Goal: Task Accomplishment & Management: Manage account settings

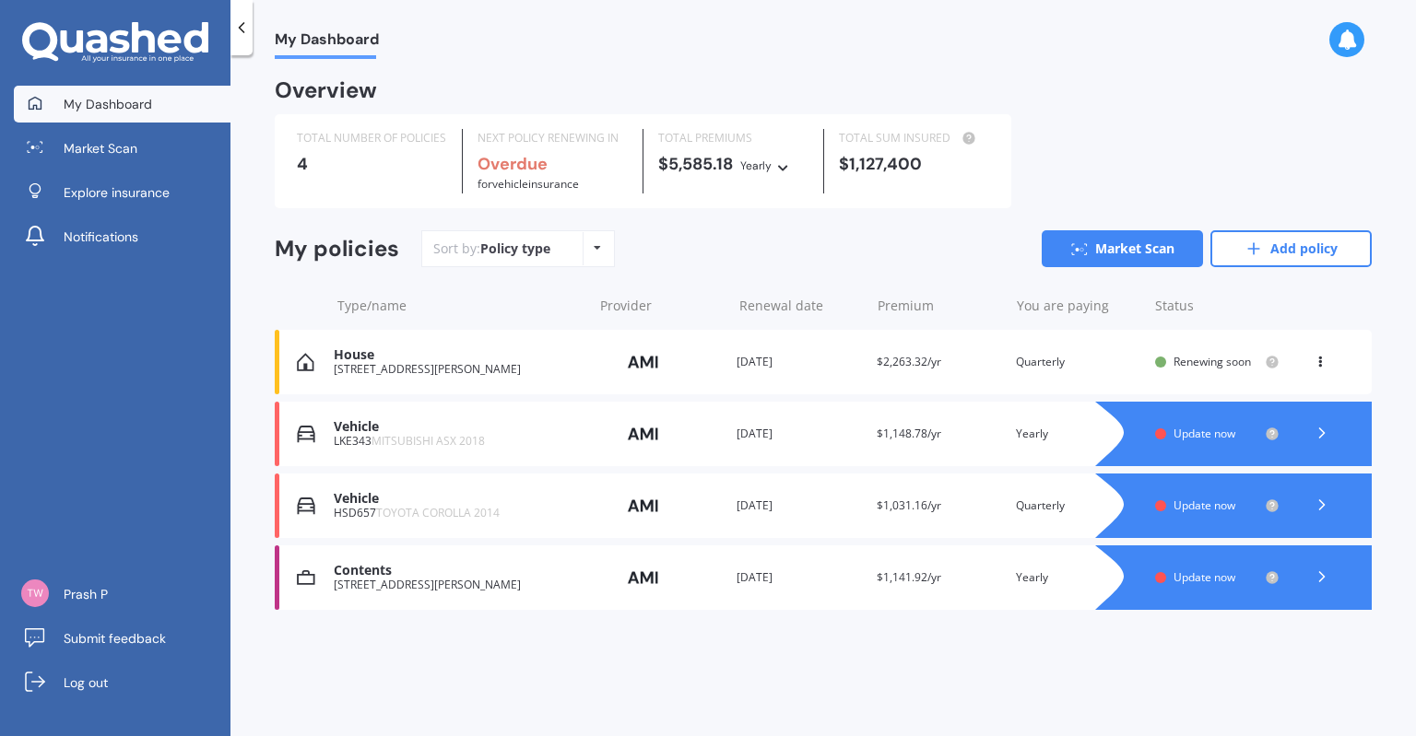
click at [763, 367] on div "Renewal date [DATE]" at bounding box center [798, 362] width 124 height 18
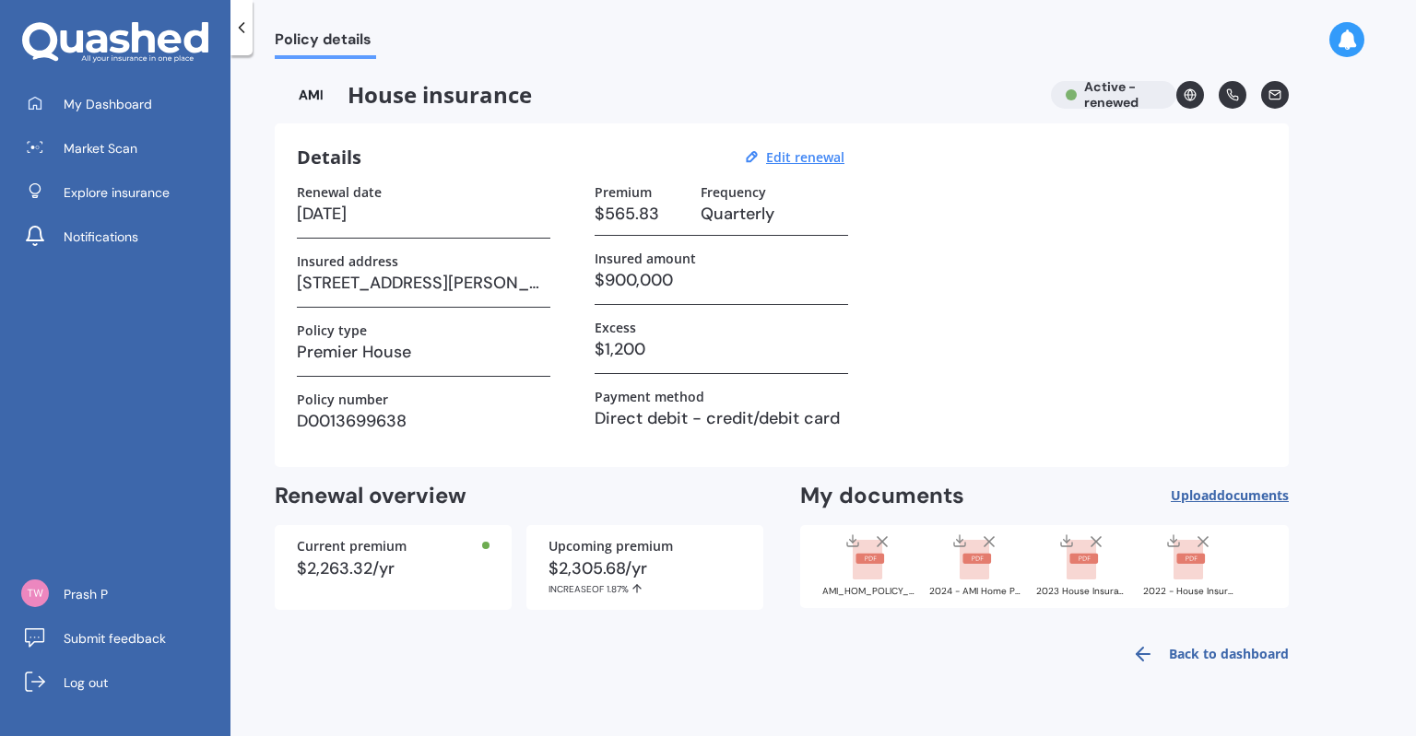
click at [1208, 493] on span "Upload documents" at bounding box center [1229, 495] width 118 height 15
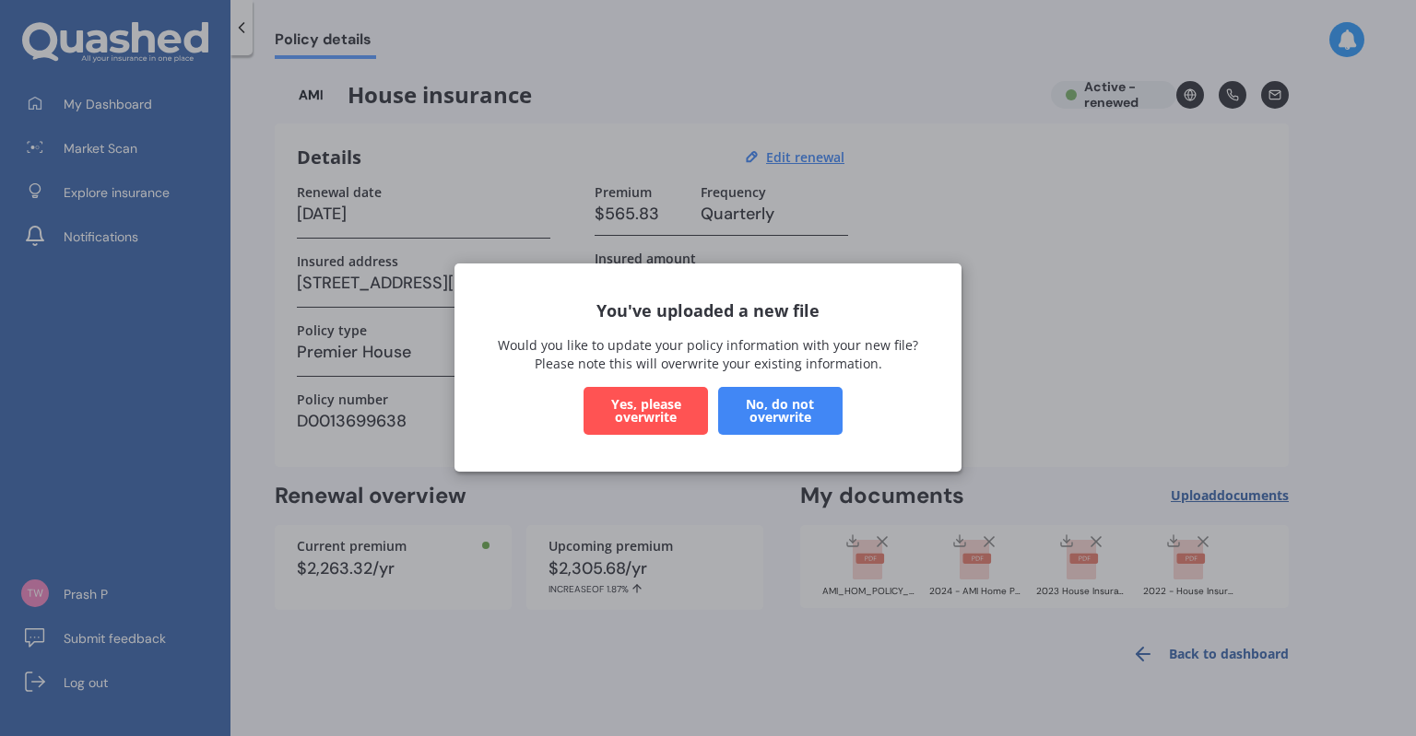
click at [646, 407] on button "Yes, please overwrite" at bounding box center [645, 412] width 124 height 48
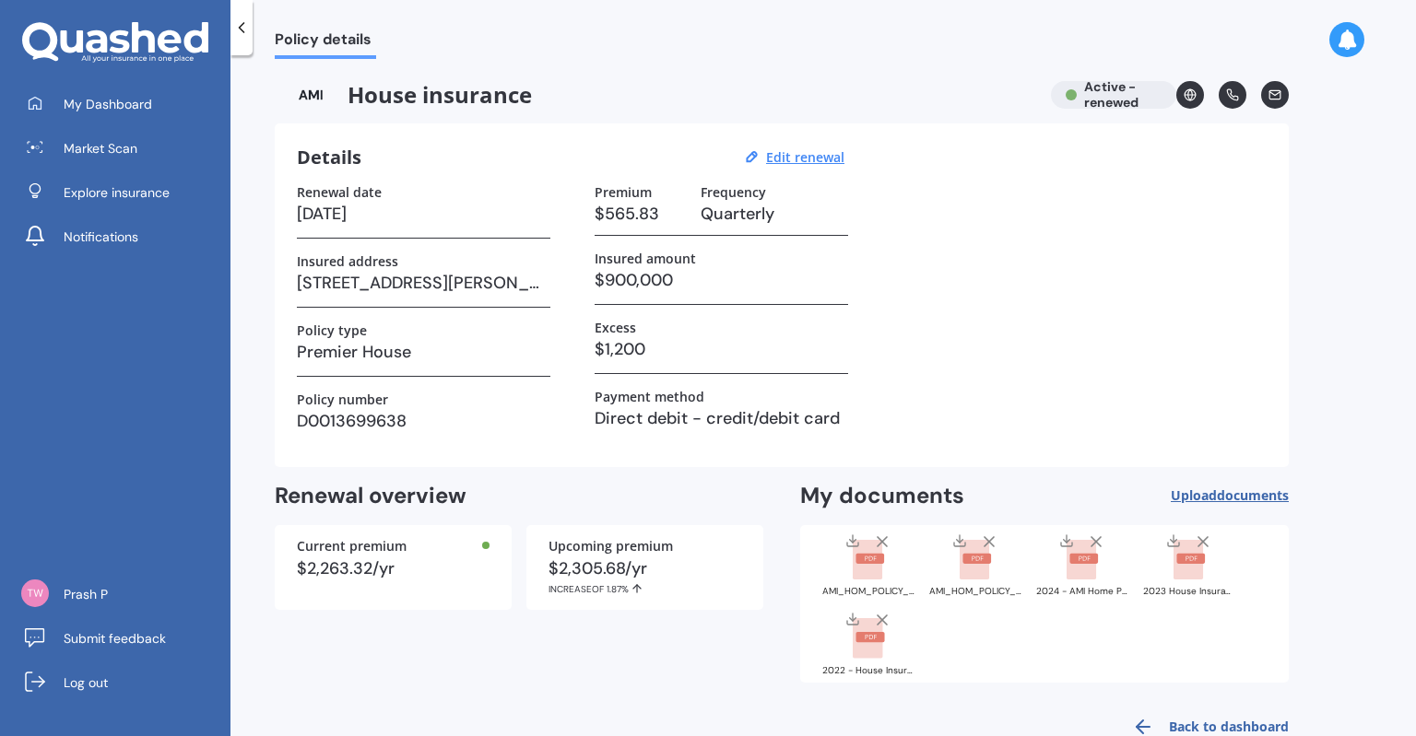
scroll to position [44, 0]
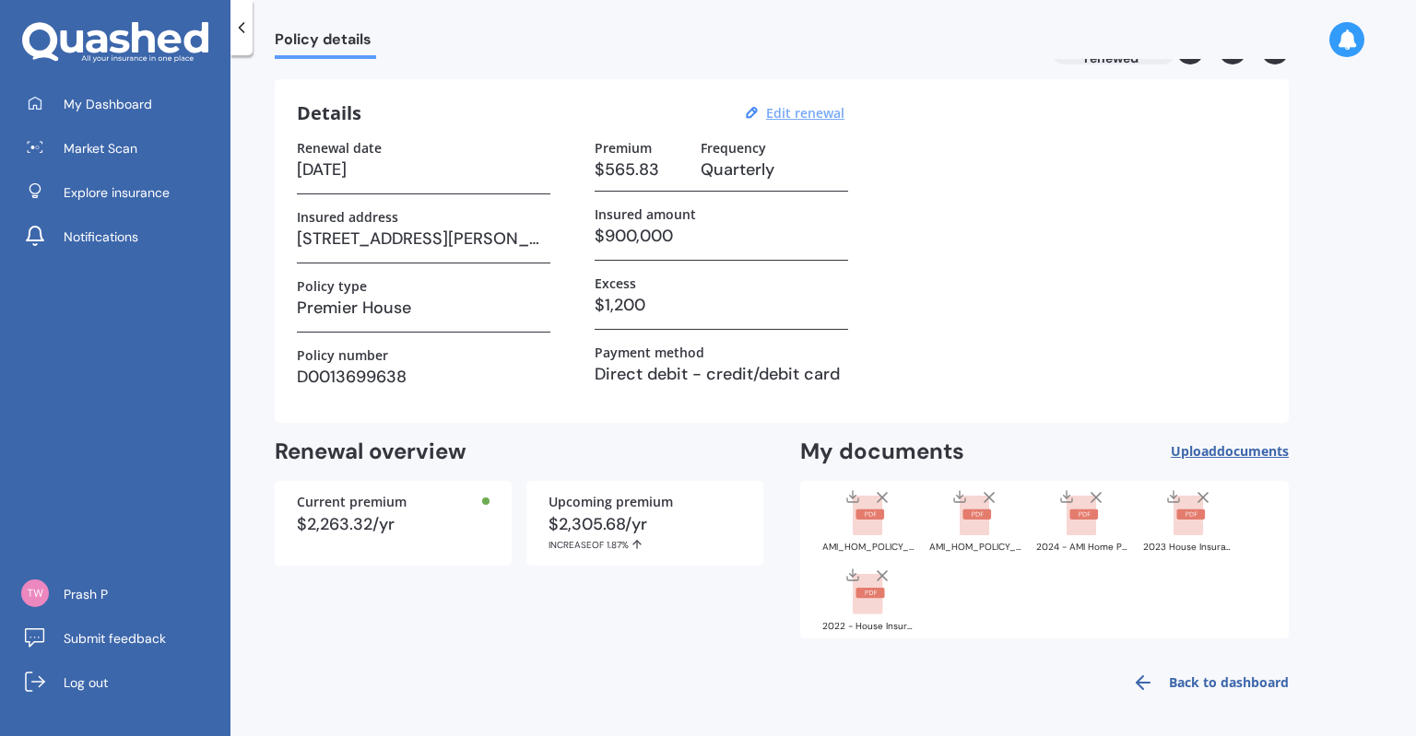
click at [797, 115] on u "Edit renewal" at bounding box center [805, 113] width 78 height 18
select select "22"
select select "09"
select select "2025"
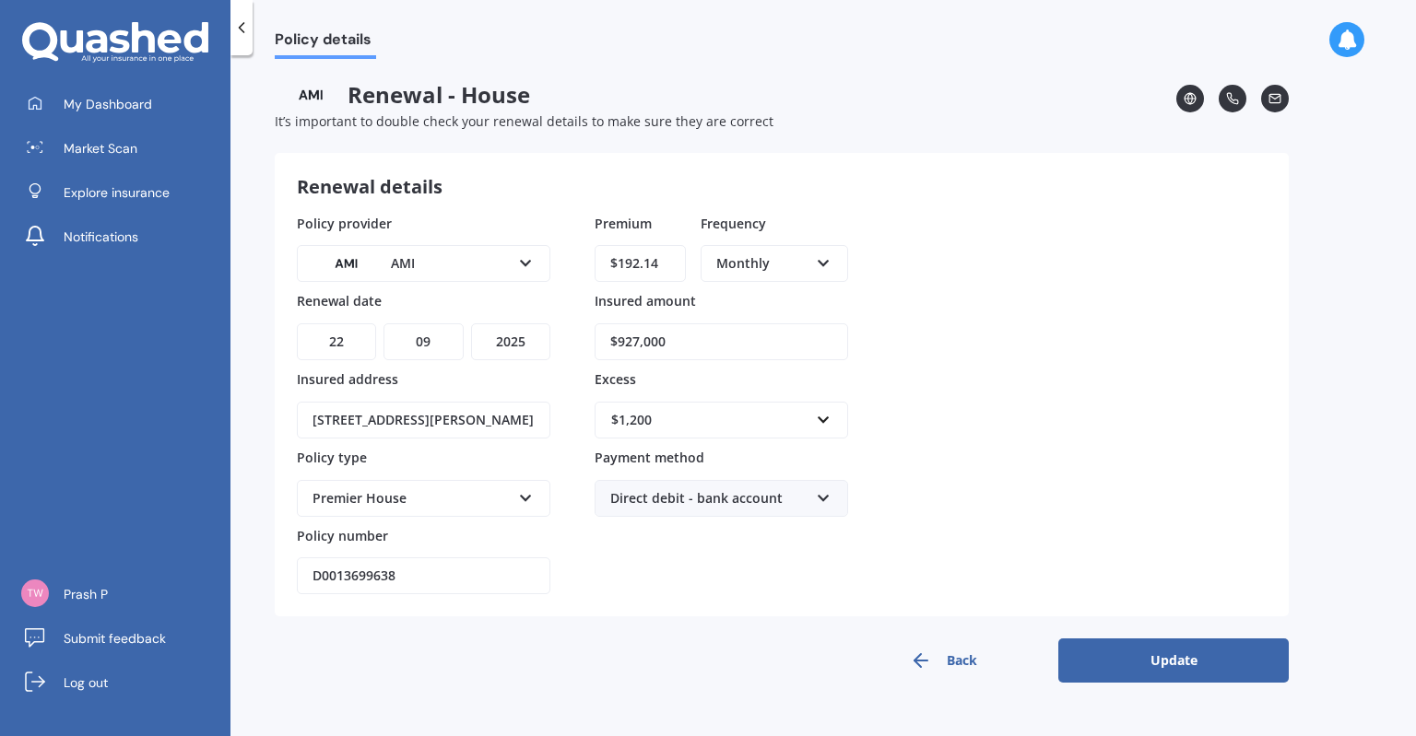
scroll to position [0, 0]
click at [829, 413] on input "text" at bounding box center [714, 420] width 237 height 35
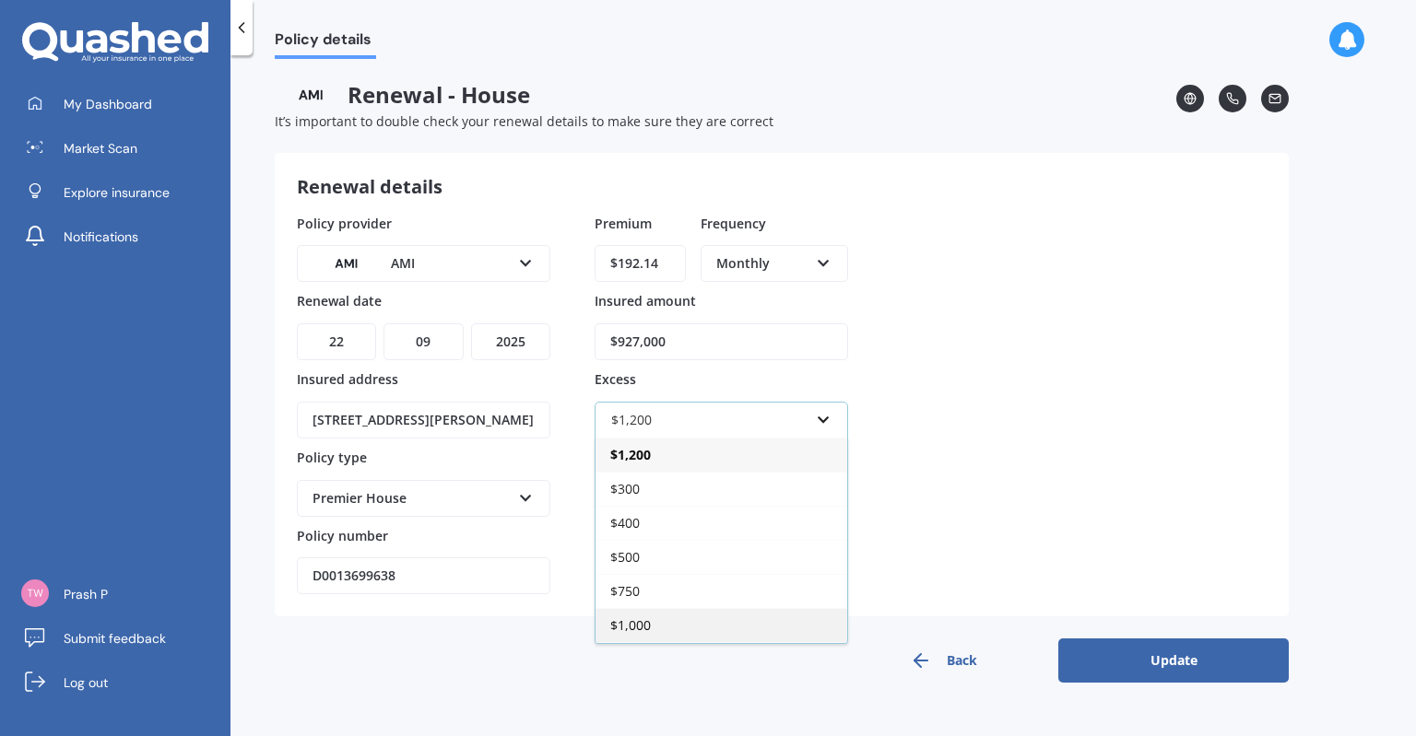
click at [655, 624] on div "$1,000" at bounding box center [721, 625] width 252 height 34
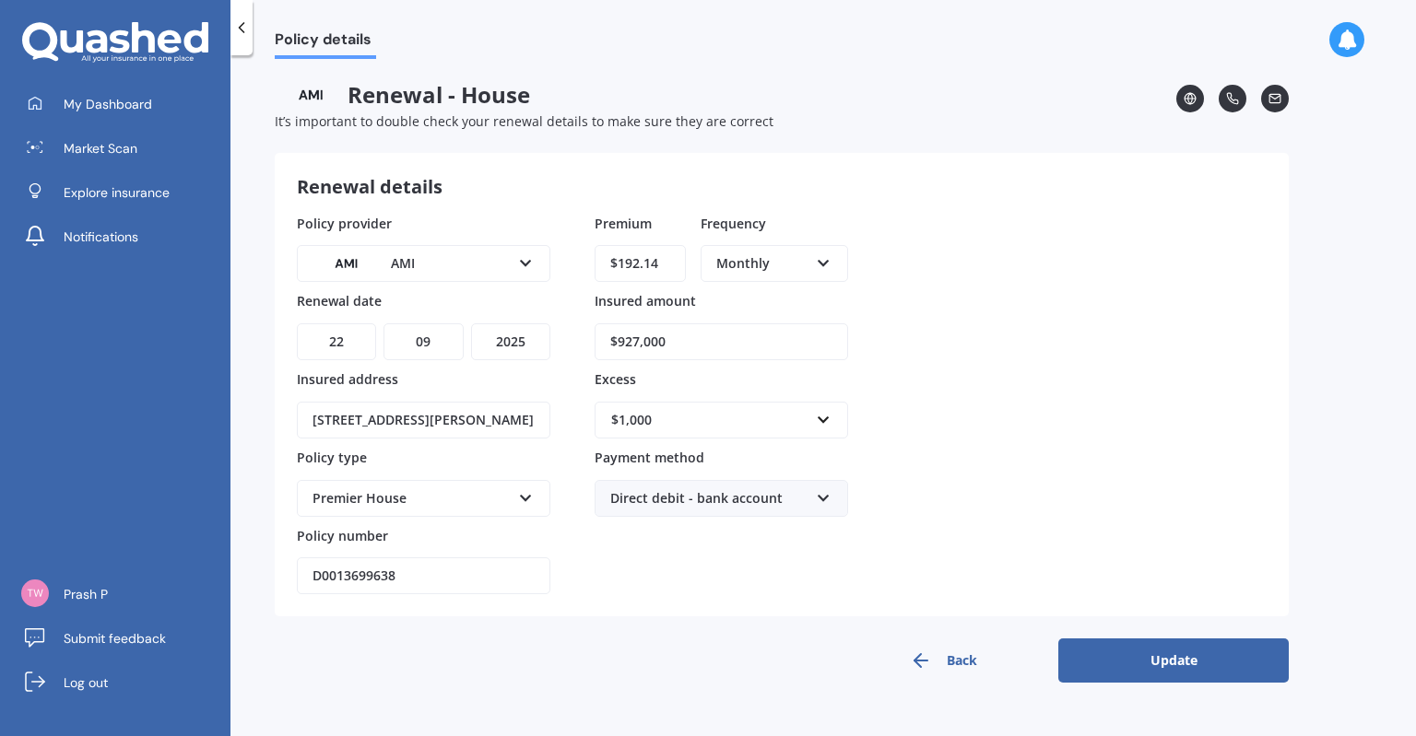
drag, startPoint x: 670, startPoint y: 264, endPoint x: 263, endPoint y: 206, distance: 411.5
click at [376, 264] on div "Policy provider AMI AA AMI AMP ANZ ASB Ando BNZ Co-Operative Bank FMG Initio Ki…" at bounding box center [782, 405] width 970 height 382
type input "$179.19"
click at [1115, 643] on button "Update" at bounding box center [1173, 661] width 230 height 44
